Goal: Book appointment/travel/reservation

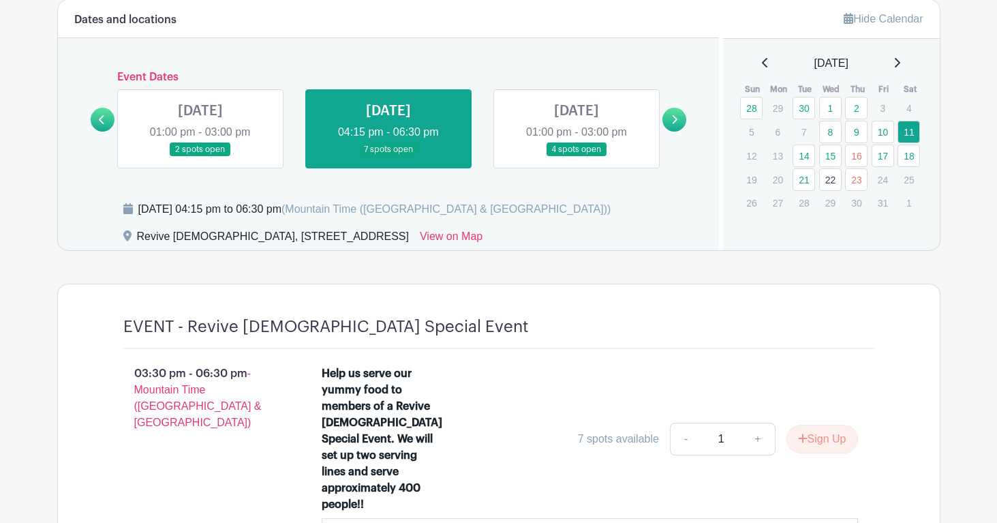
scroll to position [878, 0]
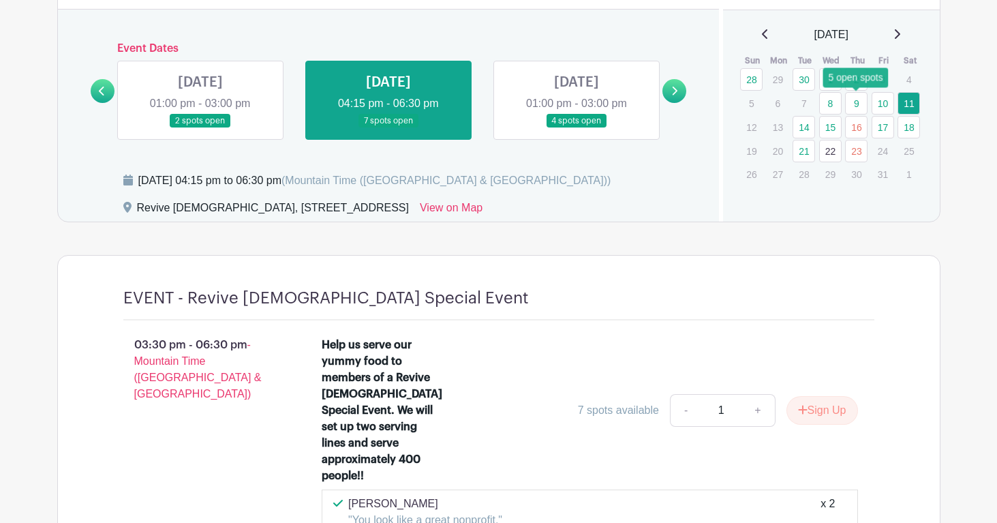
click at [854, 105] on link "9" at bounding box center [856, 103] width 22 height 22
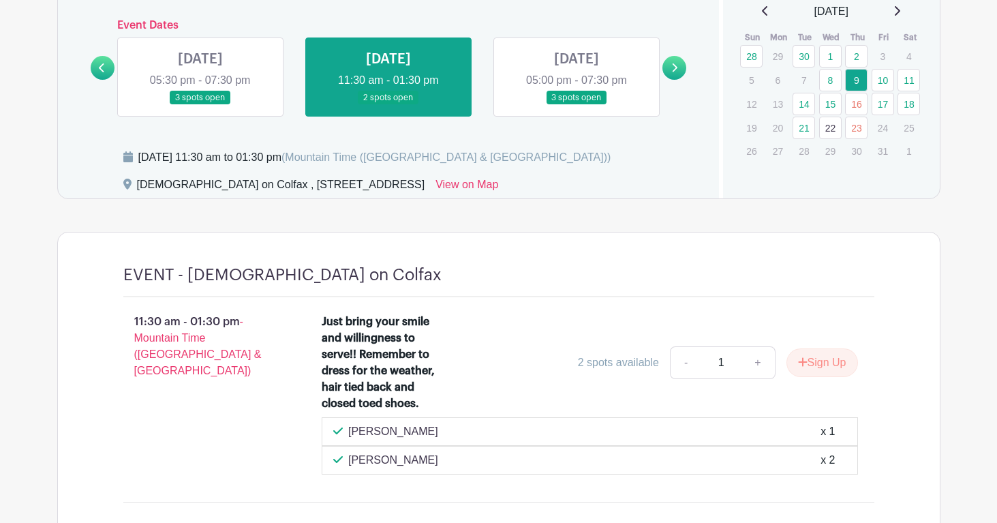
scroll to position [899, 0]
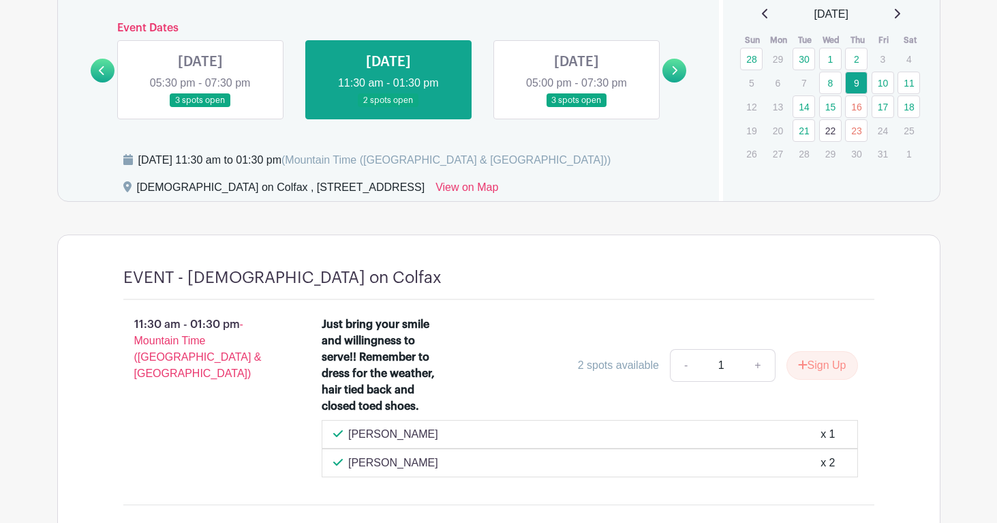
click at [577, 108] on link at bounding box center [577, 108] width 0 height 0
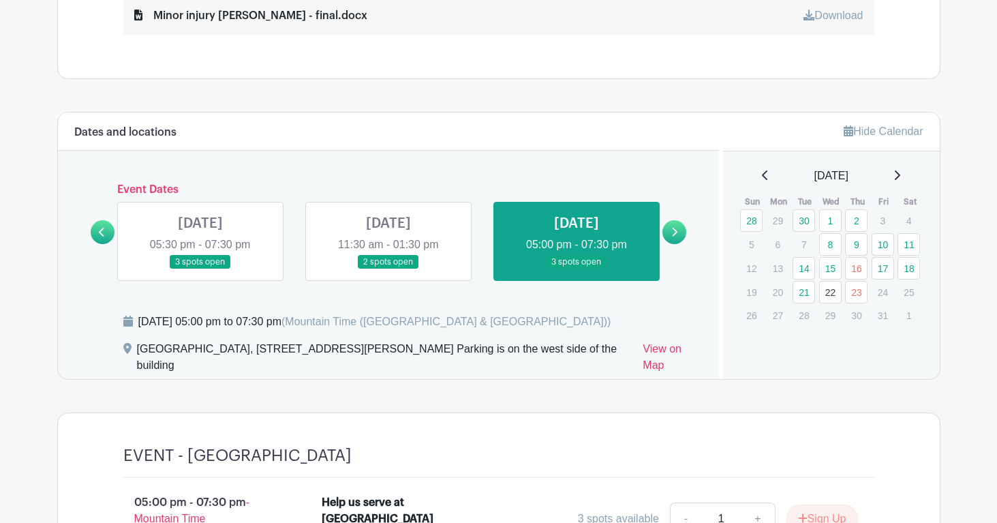
scroll to position [893, 0]
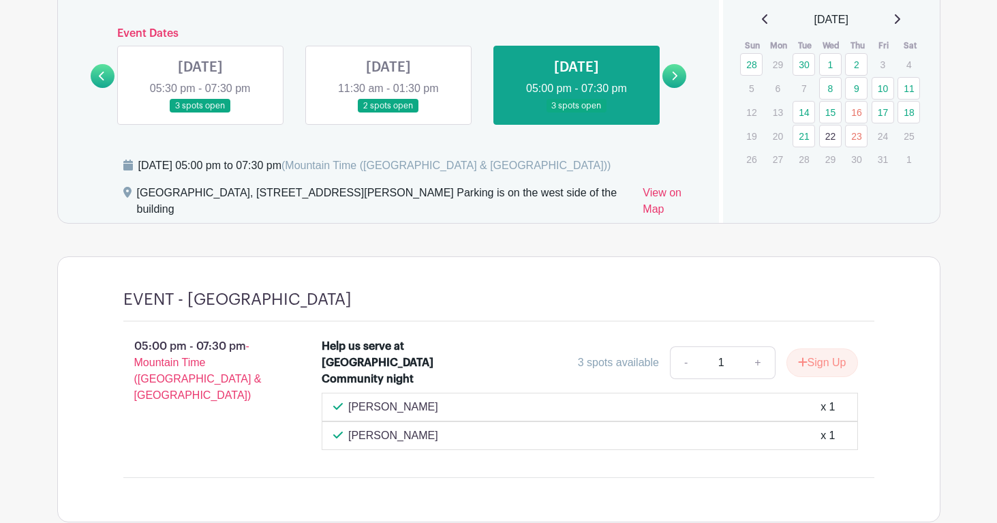
click at [906, 111] on link "18" at bounding box center [909, 112] width 22 height 22
